Goal: Task Accomplishment & Management: Manage account settings

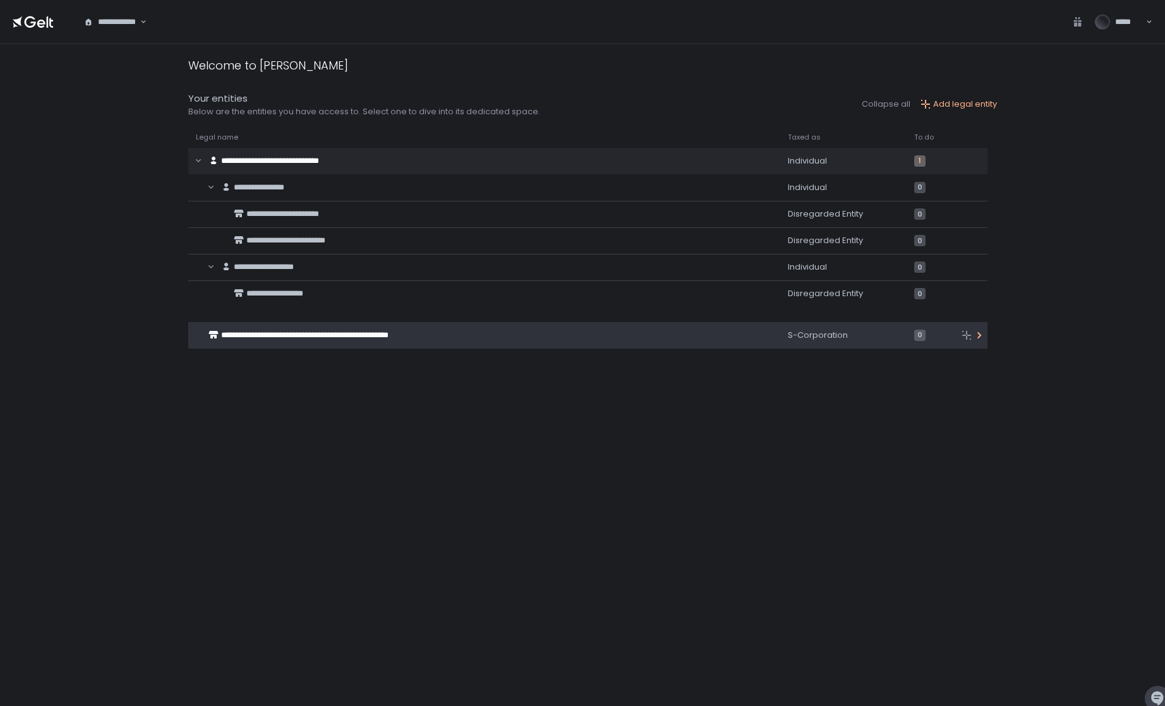
click at [325, 331] on span "**********" at bounding box center [304, 335] width 167 height 8
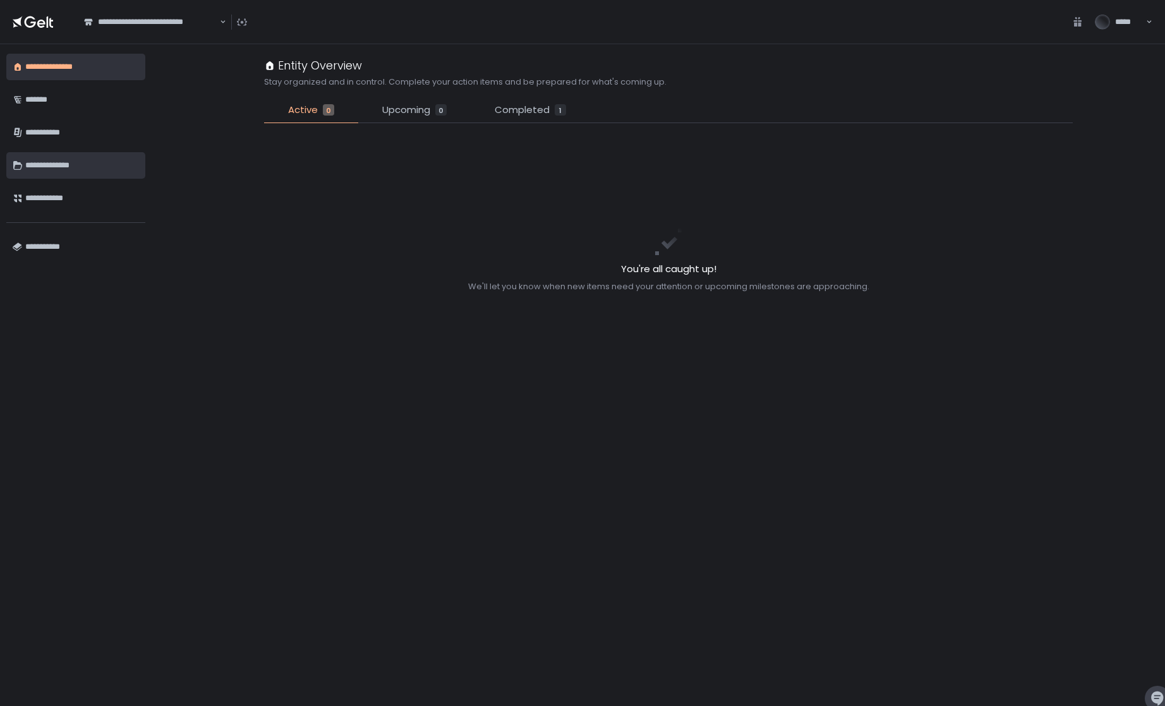
click at [66, 165] on div "**********" at bounding box center [82, 165] width 114 height 21
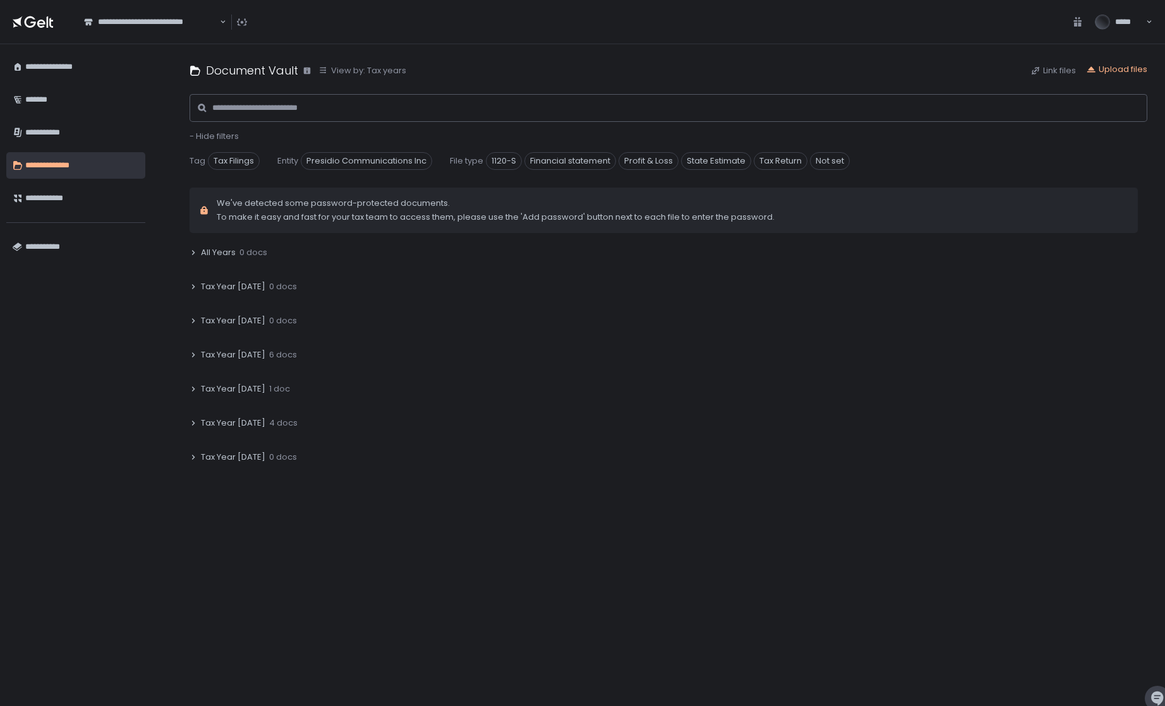
click at [229, 351] on span "Tax Year [DATE]" at bounding box center [233, 354] width 64 height 11
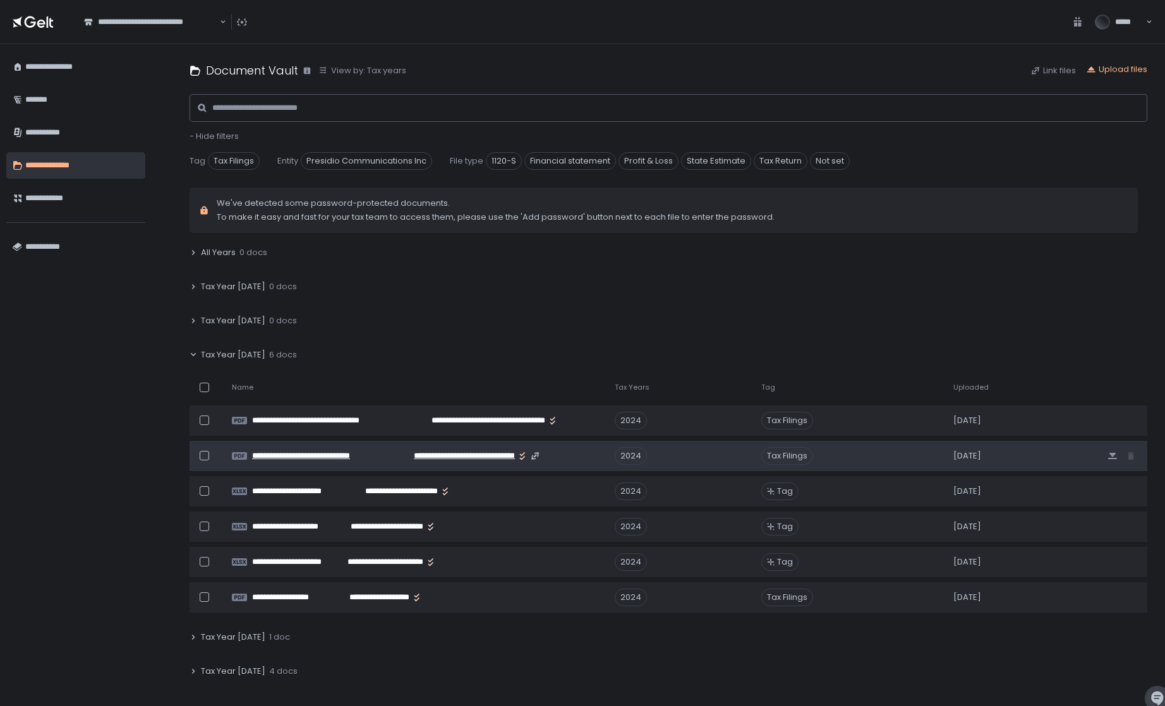
click at [479, 455] on span "**********" at bounding box center [455, 455] width 121 height 11
